Goal: Task Accomplishment & Management: Manage account settings

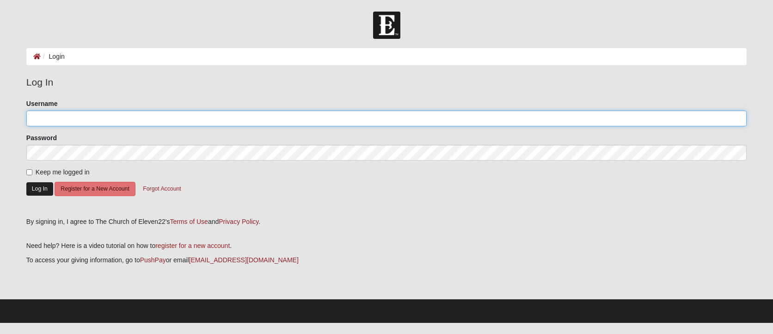
type input "thegatewoods2"
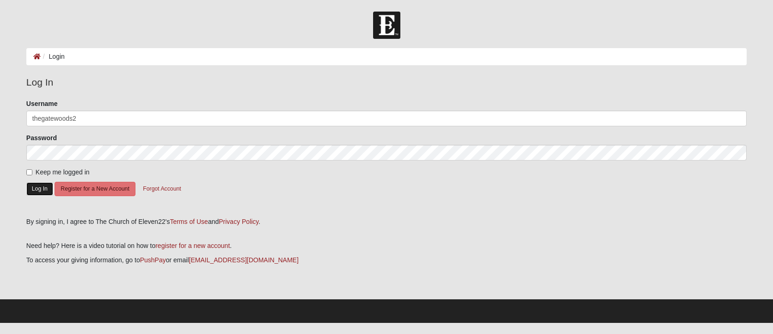
click at [42, 187] on button "Log In" at bounding box center [39, 188] width 27 height 13
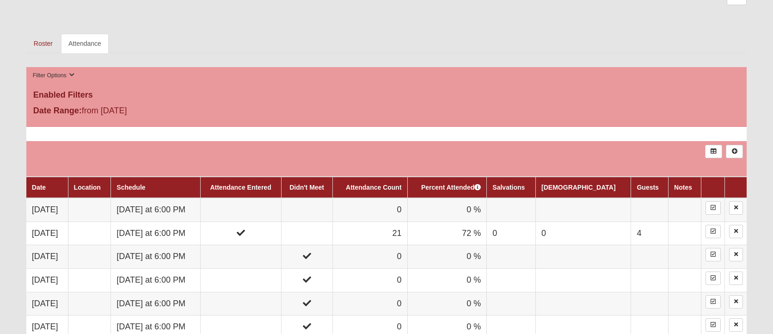
scroll to position [417, 0]
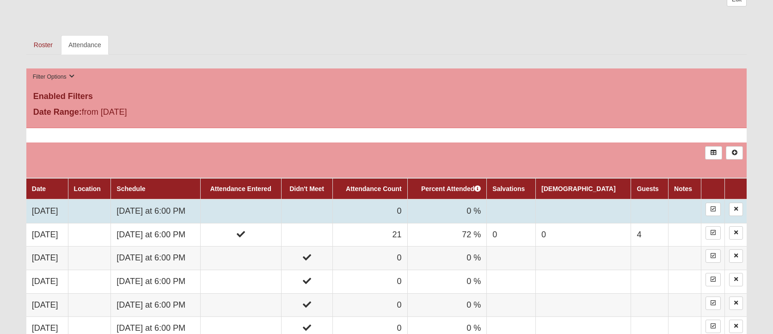
click at [111, 202] on td at bounding box center [89, 211] width 43 height 24
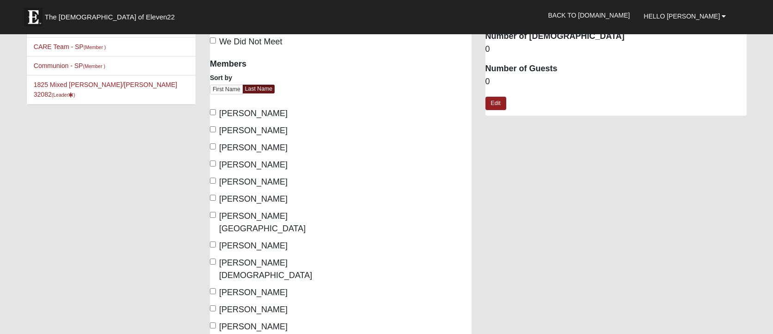
scroll to position [43, 0]
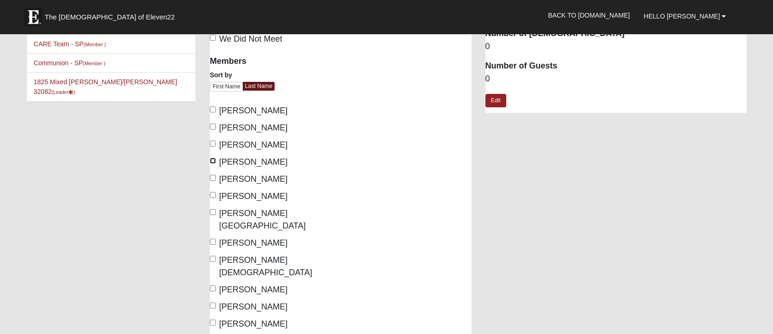
click at [214, 161] on input "Diaz, Anaid" at bounding box center [213, 161] width 6 height 6
checkbox input "true"
click at [212, 179] on input "Garland, Rachael" at bounding box center [213, 178] width 6 height 6
checkbox input "true"
drag, startPoint x: 213, startPoint y: 193, endPoint x: 212, endPoint y: 202, distance: 8.3
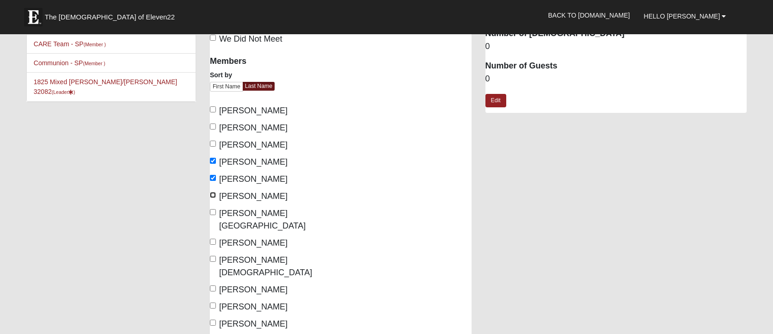
click at [213, 194] on input "Gatewood, Hal" at bounding box center [213, 195] width 6 height 6
checkbox input "true"
drag, startPoint x: 212, startPoint y: 211, endPoint x: 213, endPoint y: 216, distance: 5.6
click at [212, 211] on input "Gatewood, Tabitha" at bounding box center [213, 212] width 6 height 6
checkbox input "true"
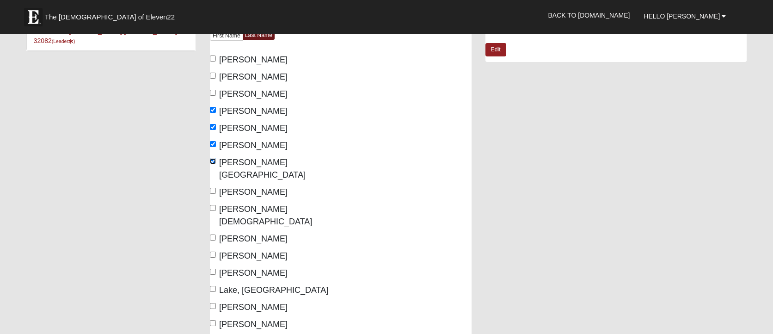
scroll to position [97, 0]
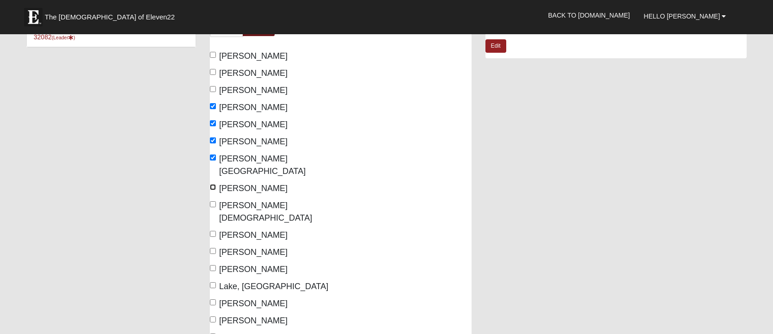
click at [214, 184] on input "Harding, Sarah" at bounding box center [213, 187] width 6 height 6
checkbox input "true"
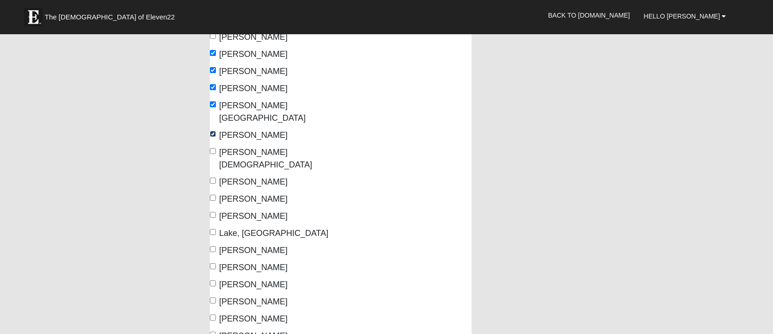
scroll to position [151, 0]
click at [213, 211] on input "James, Megan" at bounding box center [213, 214] width 6 height 6
checkbox input "true"
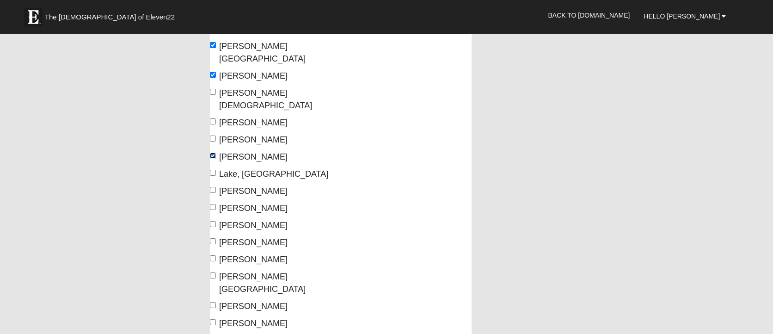
scroll to position [210, 0]
click at [213, 204] on input "Lommen, Endrias" at bounding box center [213, 207] width 6 height 6
checkbox input "true"
click at [213, 221] on input "Mayhew, Andrew" at bounding box center [213, 224] width 6 height 6
checkbox input "true"
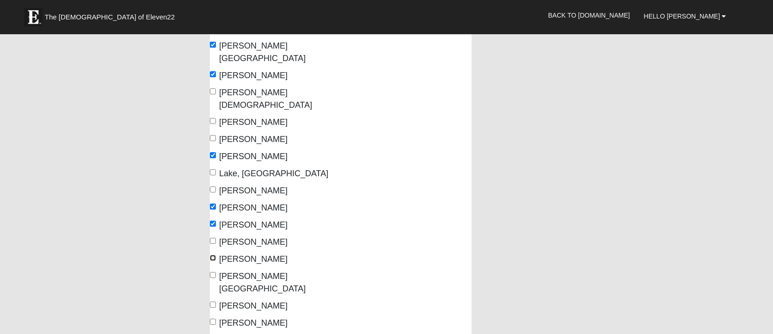
click at [213, 255] on input "Mohler, Brandon" at bounding box center [213, 258] width 6 height 6
checkbox input "true"
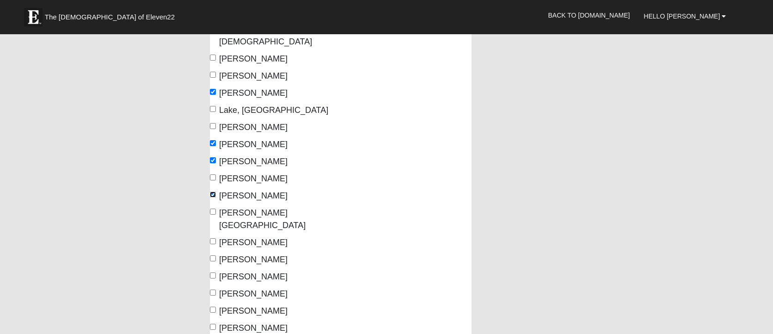
scroll to position [275, 0]
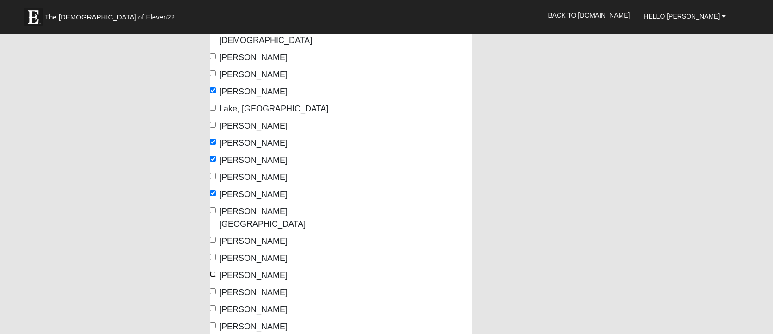
click at [213, 271] on input "Nott, Kaitlyn" at bounding box center [213, 274] width 6 height 6
checkbox input "true"
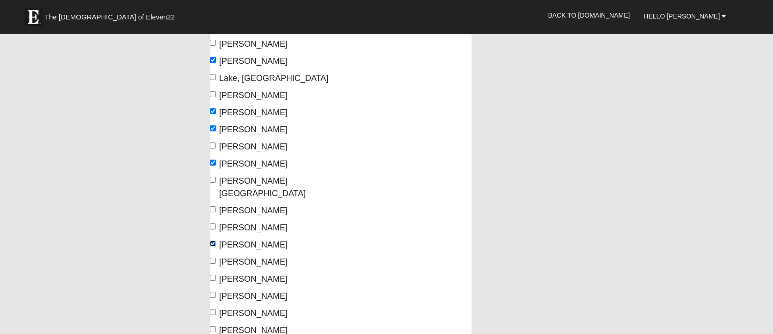
scroll to position [314, 0]
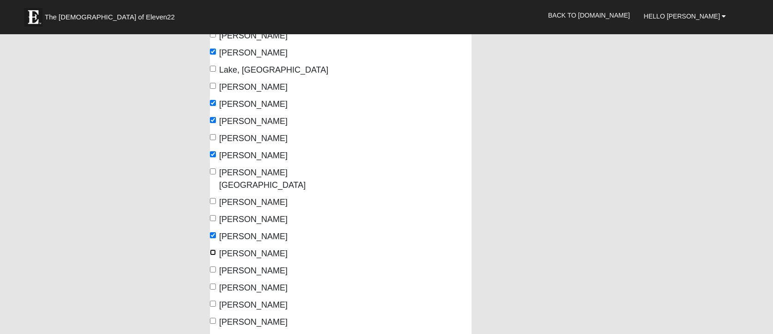
click at [212, 249] on input "Phillips, Nathaniel" at bounding box center [213, 252] width 6 height 6
checkbox input "true"
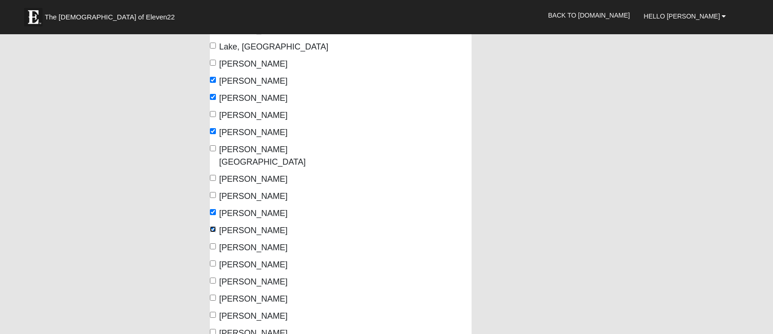
scroll to position [339, 0]
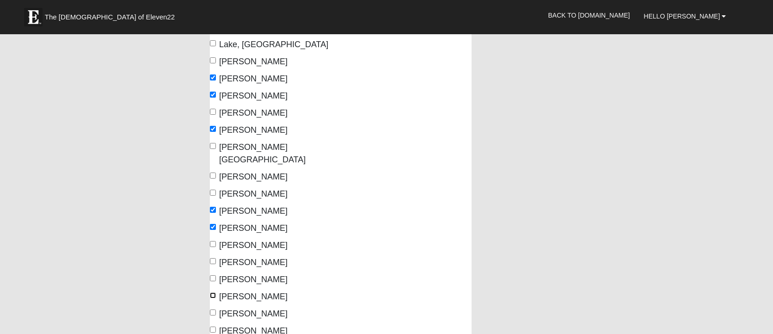
click at [213, 292] on input "Shepard, Brice" at bounding box center [213, 295] width 6 height 6
checkbox input "true"
click at [213, 309] on input "Sims, Stevie" at bounding box center [213, 312] width 6 height 6
checkbox input "true"
click at [214, 327] on input "Tolbert, Bret" at bounding box center [213, 330] width 6 height 6
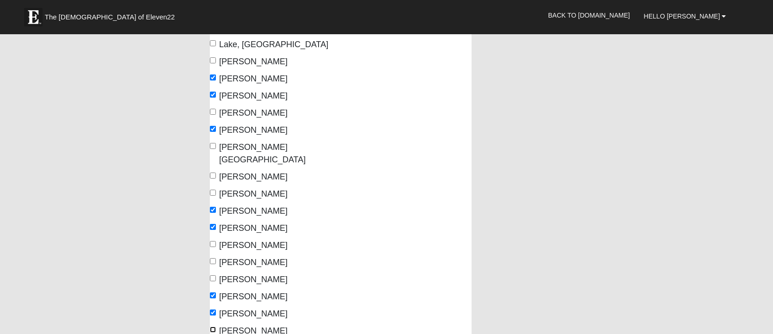
checkbox input "true"
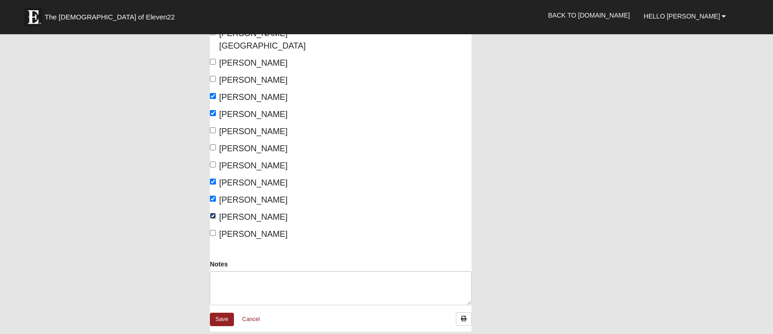
scroll to position [455, 0]
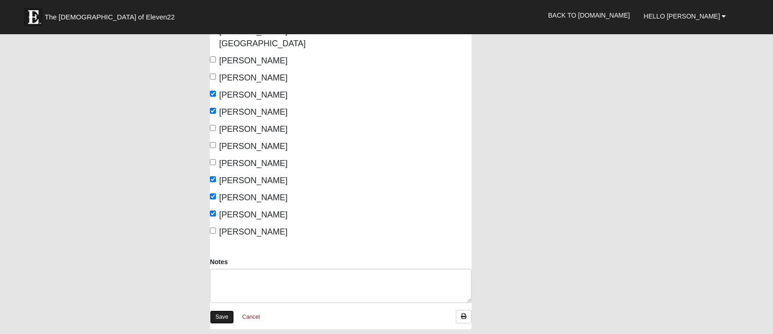
click at [230, 310] on link "Save" at bounding box center [222, 316] width 24 height 13
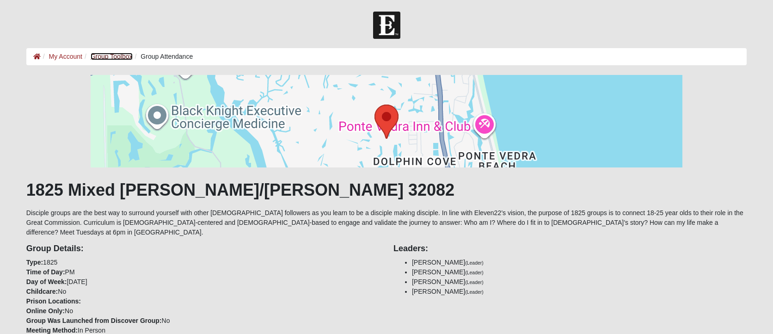
click at [119, 56] on link "Group Toolbox" at bounding box center [112, 56] width 42 height 7
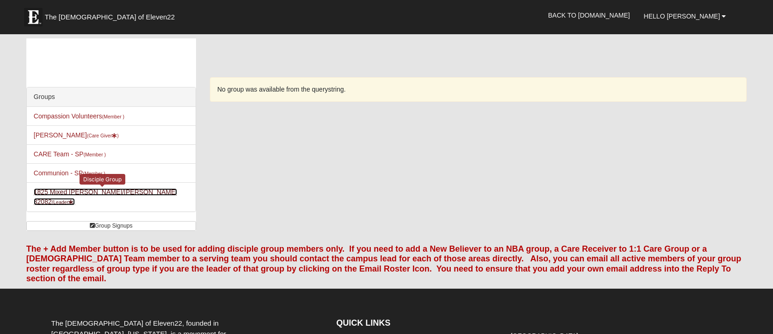
click at [108, 189] on link "1825 Mixed [PERSON_NAME]/[PERSON_NAME] 32082 (Leader )" at bounding box center [105, 196] width 143 height 17
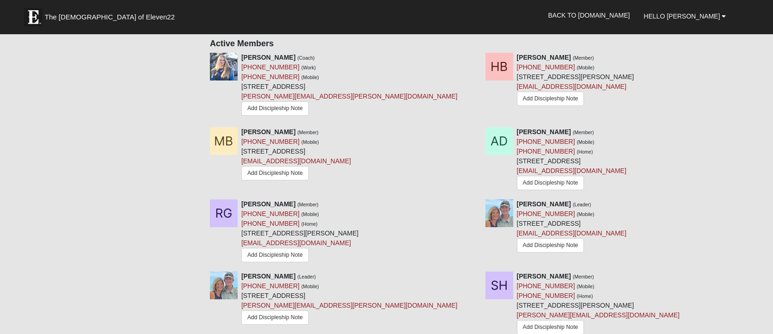
scroll to position [447, 0]
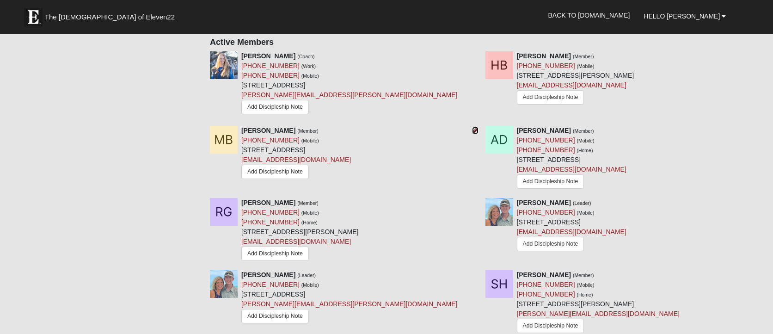
click at [475, 129] on icon at bounding box center [475, 130] width 6 height 6
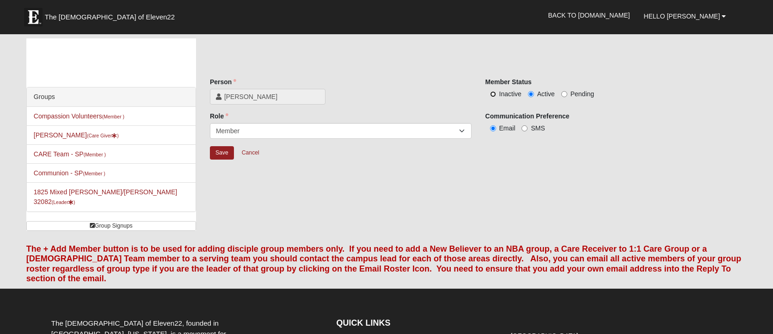
click at [496, 95] on input "Inactive" at bounding box center [493, 94] width 6 height 6
radio input "true"
click at [221, 156] on input "Save" at bounding box center [222, 152] width 24 height 13
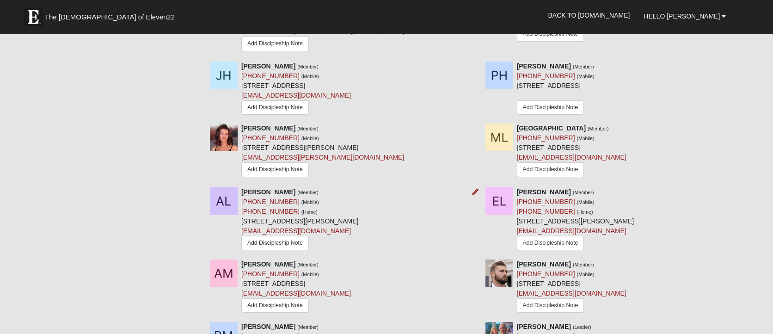
scroll to position [723, 0]
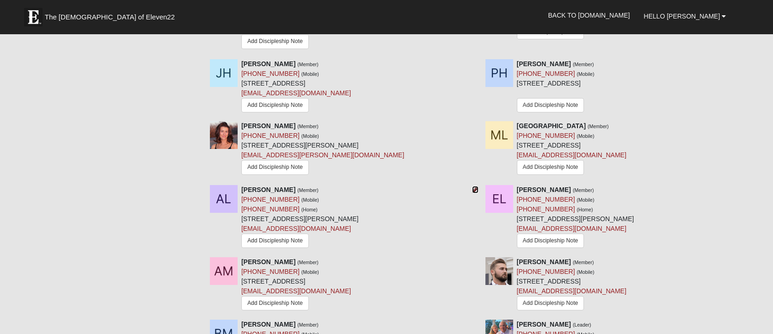
click at [474, 187] on icon at bounding box center [475, 189] width 6 height 6
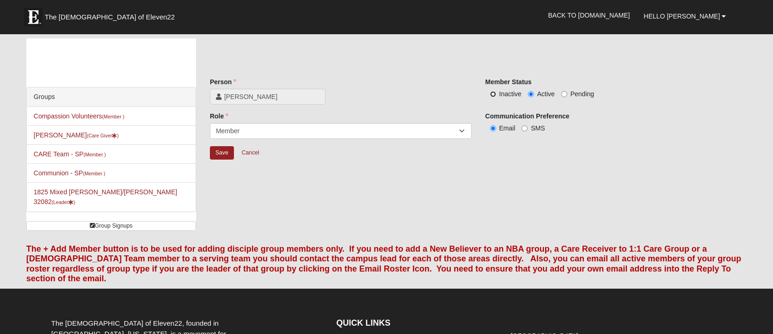
drag, startPoint x: 492, startPoint y: 94, endPoint x: 446, endPoint y: 110, distance: 48.4
click at [492, 94] on input "Inactive" at bounding box center [493, 94] width 6 height 6
radio input "true"
click at [226, 153] on input "Save" at bounding box center [222, 152] width 24 height 13
